Goal: Share content: Share content

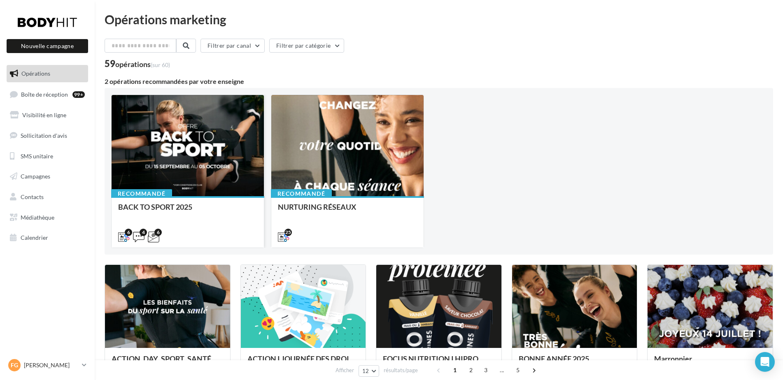
click at [229, 186] on div at bounding box center [188, 146] width 152 height 102
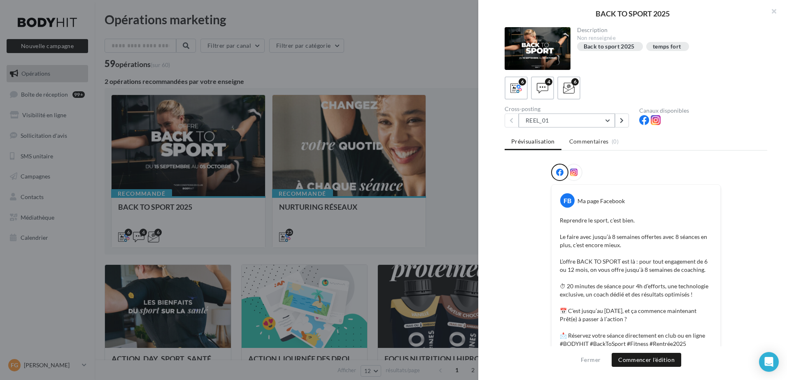
click at [609, 121] on button "REEL_01" at bounding box center [567, 121] width 96 height 14
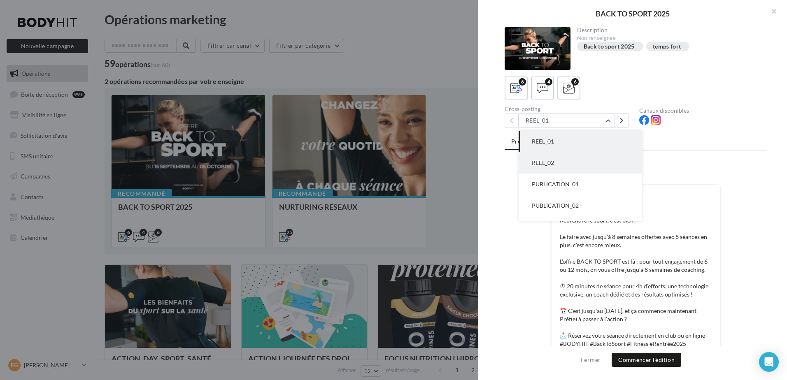
click at [599, 160] on button "REEL_02" at bounding box center [580, 162] width 123 height 21
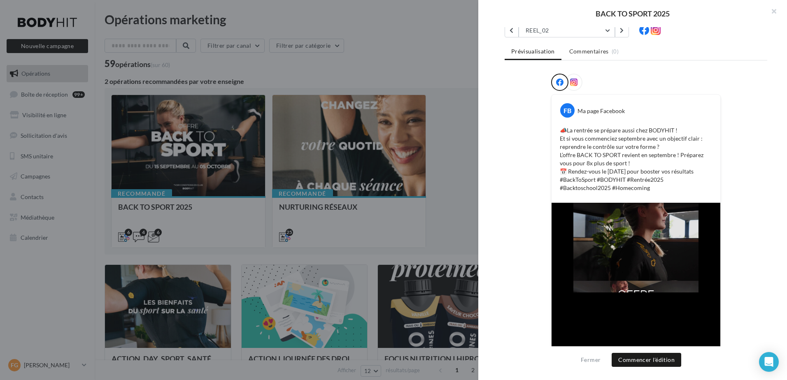
scroll to position [131, 0]
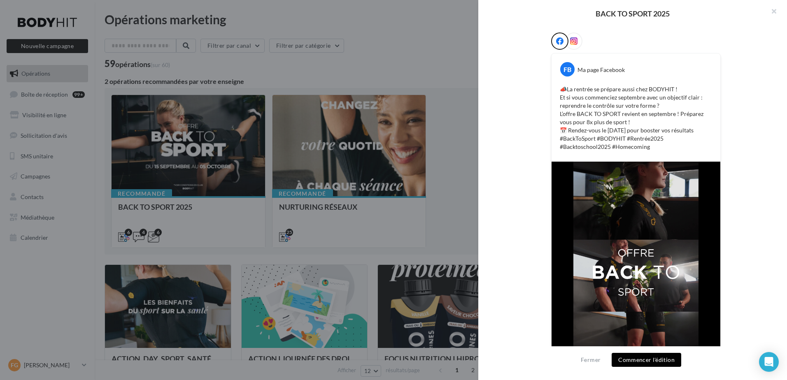
click at [645, 361] on button "Commencer l'édition" at bounding box center [647, 360] width 70 height 14
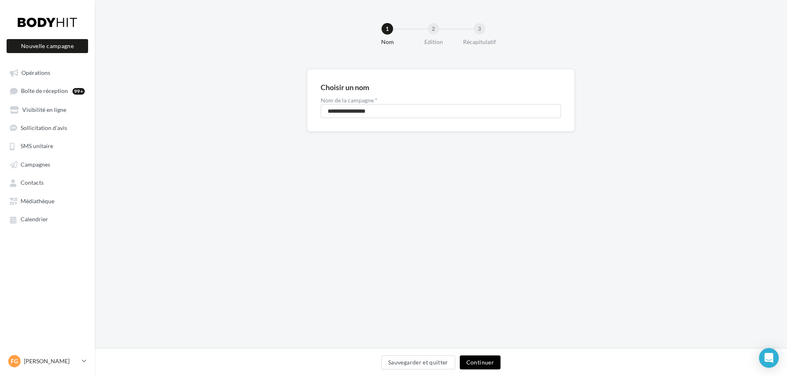
click at [490, 362] on button "Continuer" at bounding box center [480, 363] width 41 height 14
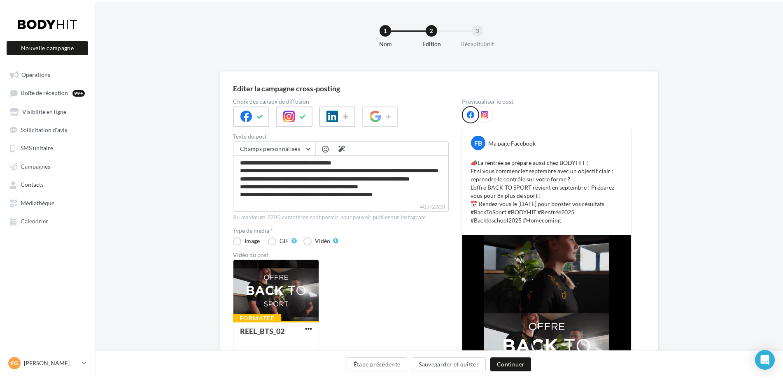
scroll to position [15, 0]
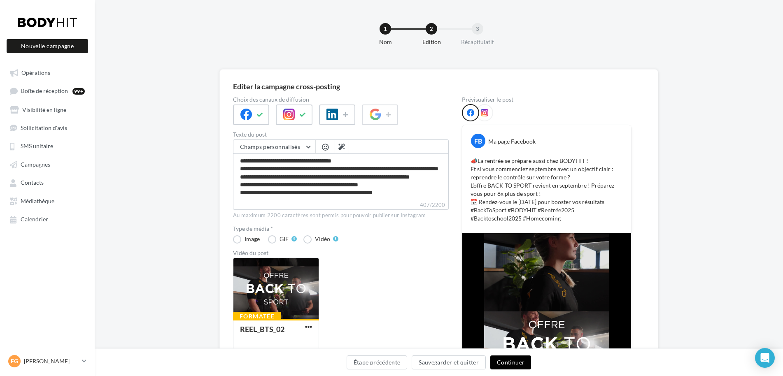
click at [510, 364] on button "Continuer" at bounding box center [510, 363] width 41 height 14
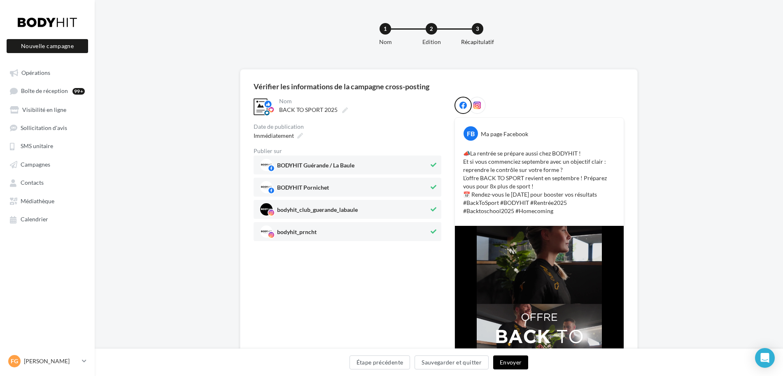
click at [519, 363] on button "Envoyer" at bounding box center [510, 363] width 35 height 14
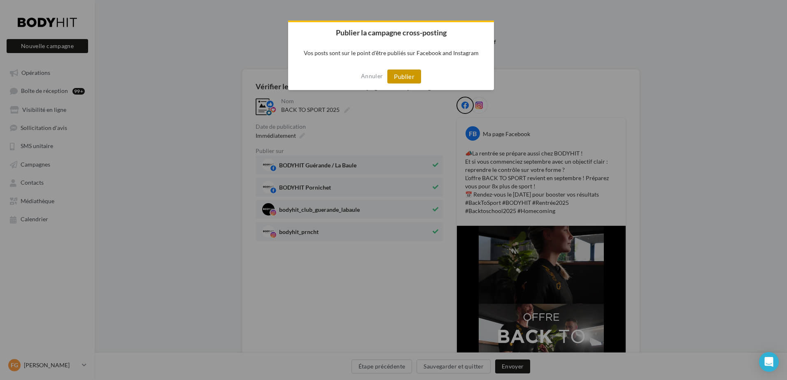
click at [407, 74] on button "Publier" at bounding box center [404, 77] width 34 height 14
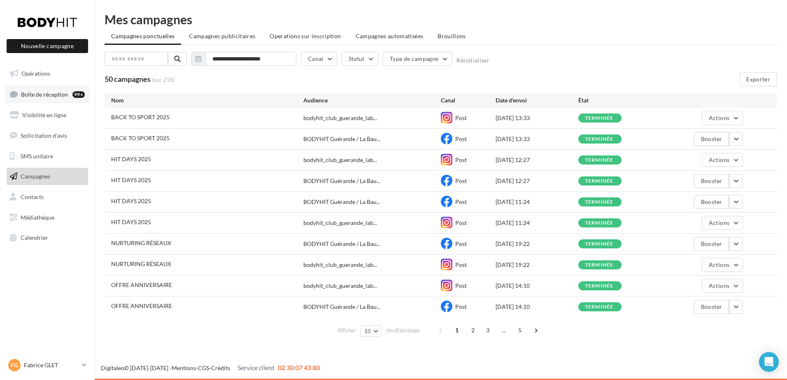
click at [54, 91] on span "Boîte de réception" at bounding box center [44, 94] width 47 height 7
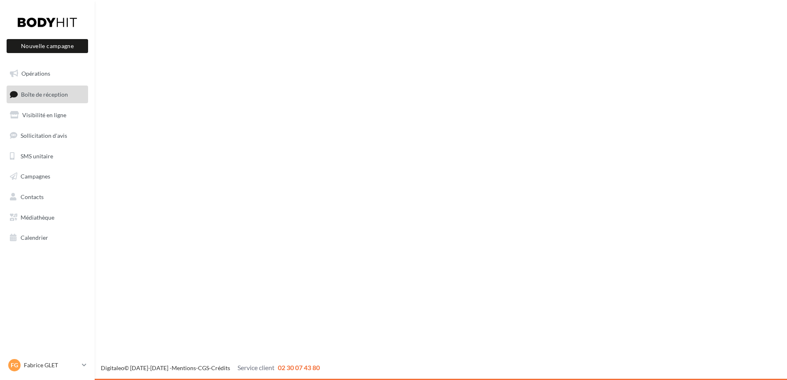
click at [40, 71] on span "Opérations" at bounding box center [35, 73] width 29 height 7
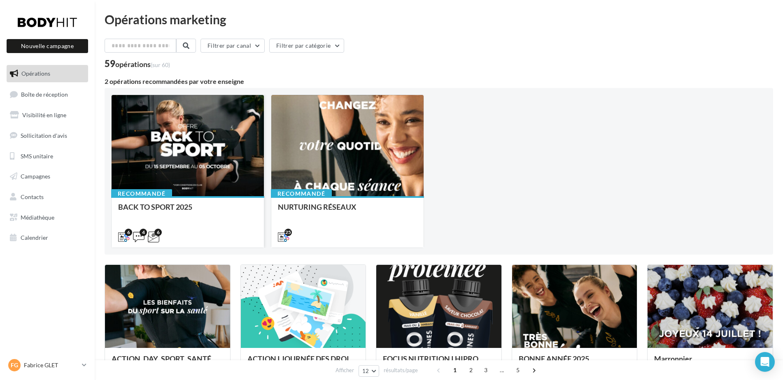
click at [191, 180] on div at bounding box center [188, 146] width 152 height 102
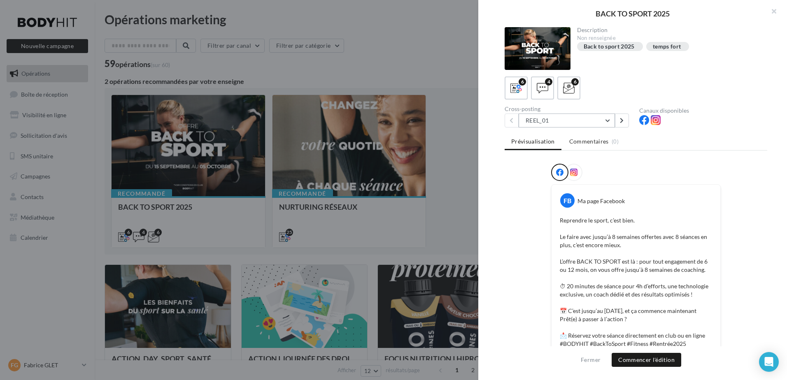
click at [581, 124] on button "REEL_01" at bounding box center [567, 121] width 96 height 14
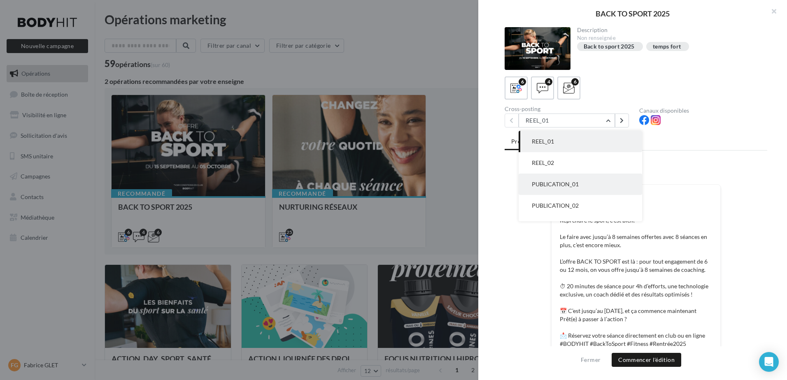
click at [569, 185] on span "PUBLICATION_01" at bounding box center [555, 184] width 47 height 7
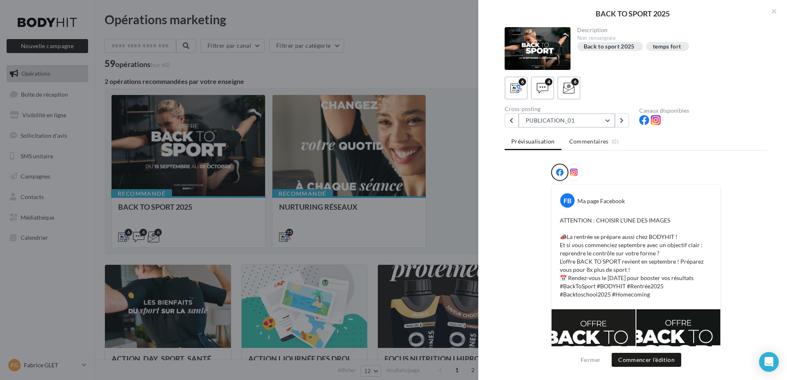
click at [551, 123] on button "PUBLICATION_01" at bounding box center [567, 121] width 96 height 14
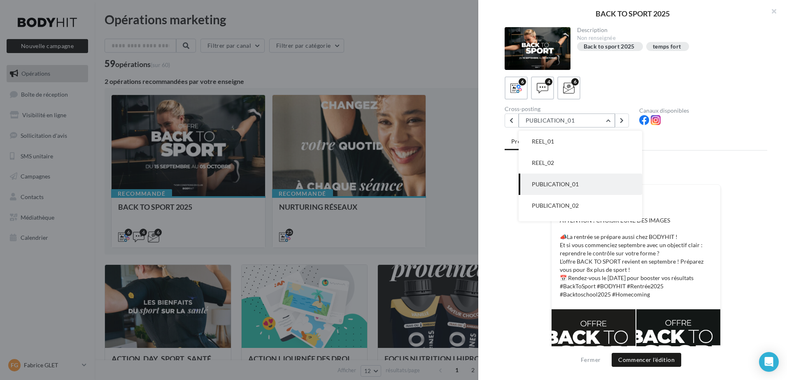
scroll to position [21, 0]
click at [558, 185] on span "PUBLICATION_02" at bounding box center [555, 184] width 47 height 7
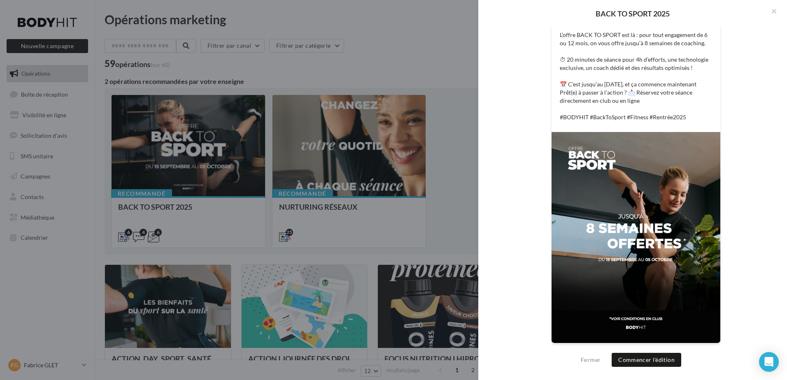
scroll to position [5, 0]
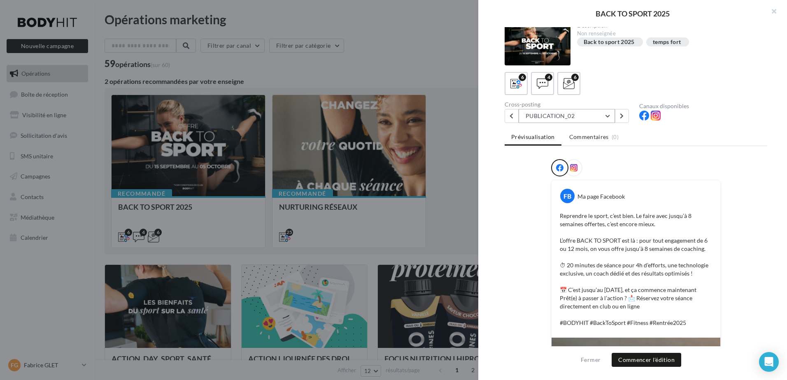
click at [602, 122] on button "PUBLICATION_02" at bounding box center [567, 116] width 96 height 14
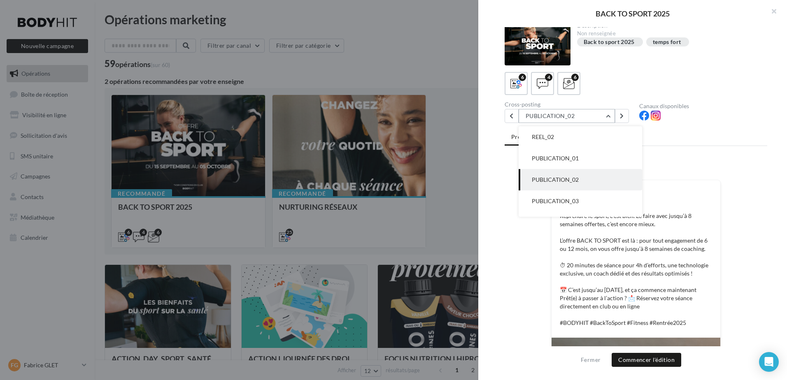
scroll to position [38, 0]
click at [596, 193] on button "PUBLICATION_03" at bounding box center [580, 184] width 123 height 21
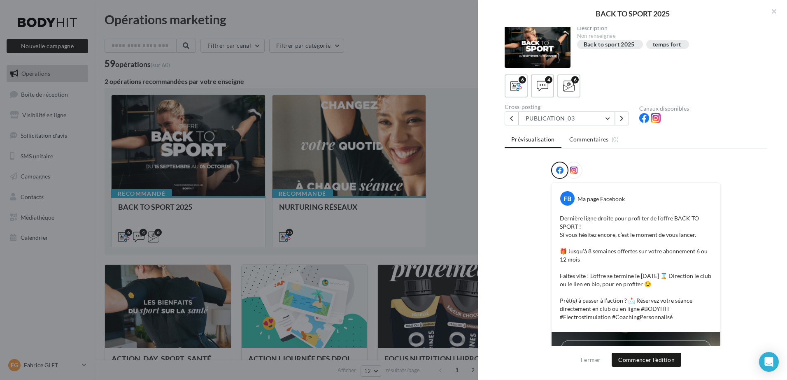
scroll to position [0, 0]
